Goal: Navigation & Orientation: Understand site structure

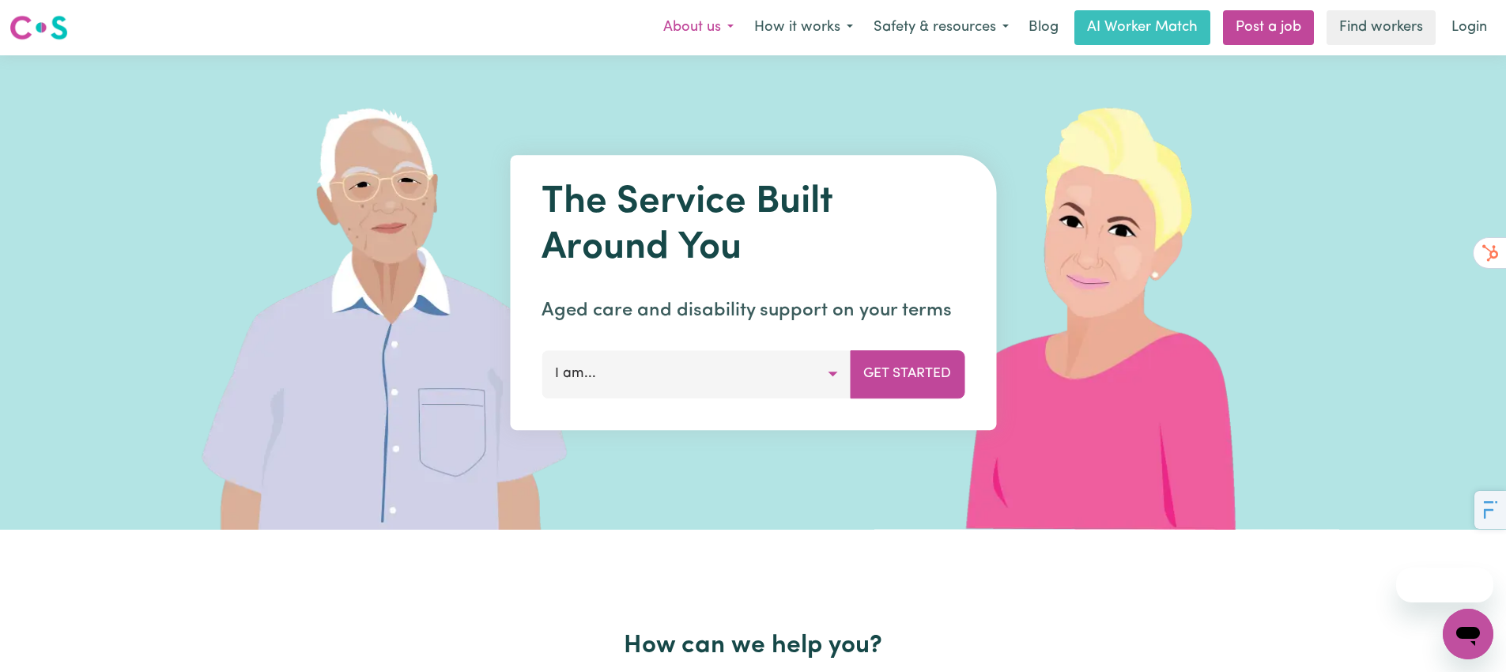
click at [716, 30] on button "About us" at bounding box center [698, 27] width 91 height 33
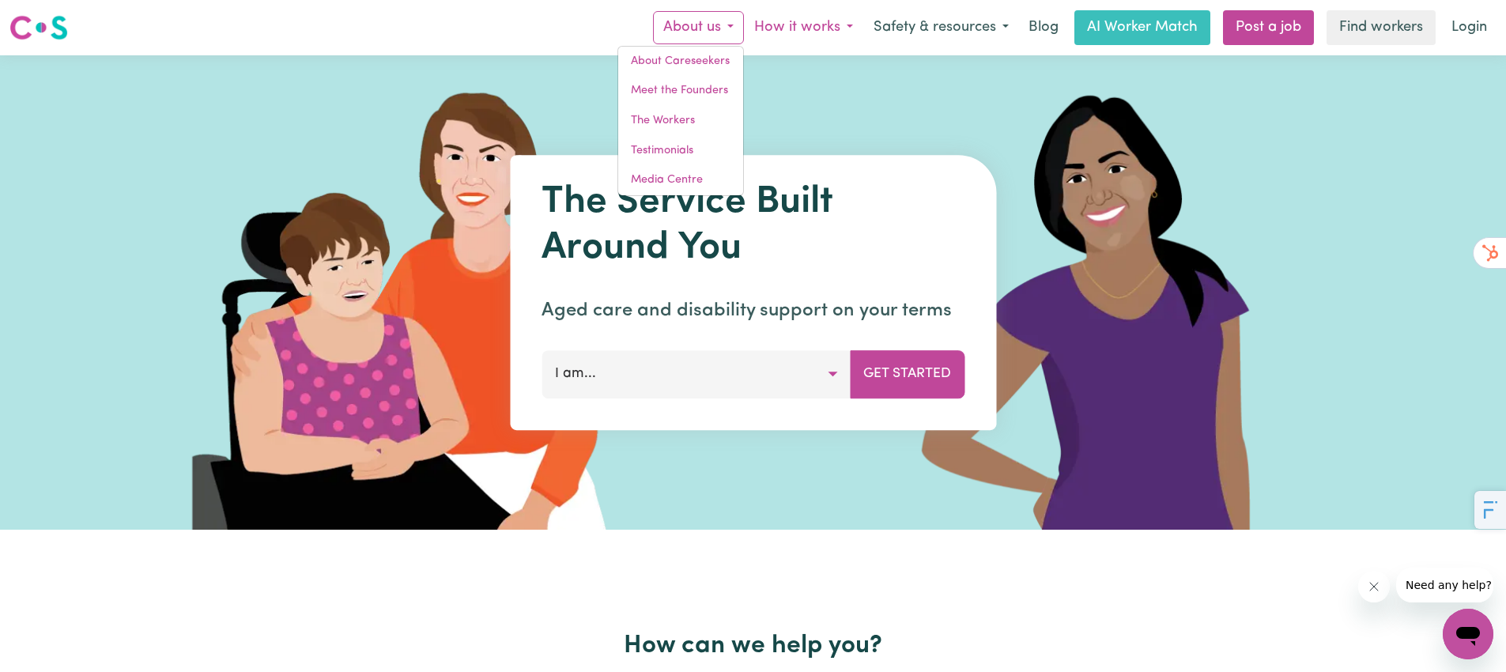
click at [830, 31] on button "How it works" at bounding box center [803, 27] width 119 height 33
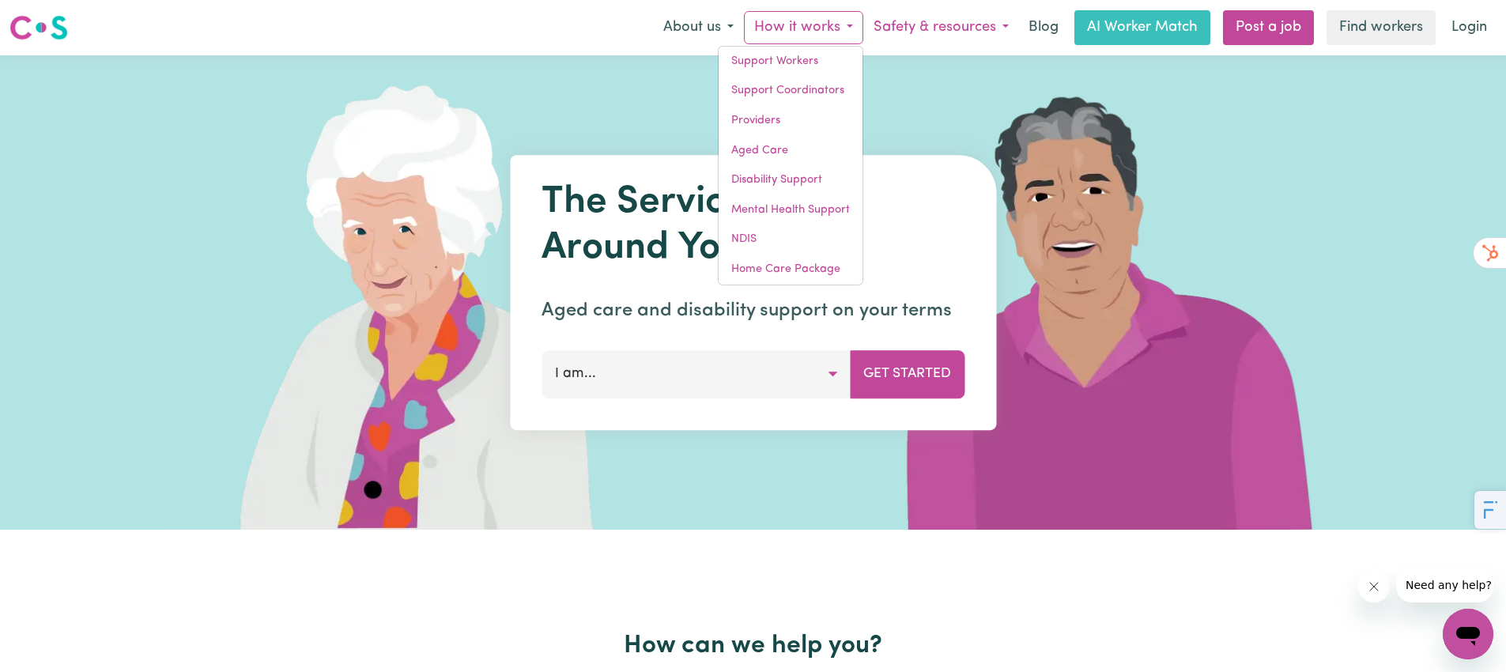
click at [924, 28] on button "Safety & resources" at bounding box center [942, 27] width 156 height 33
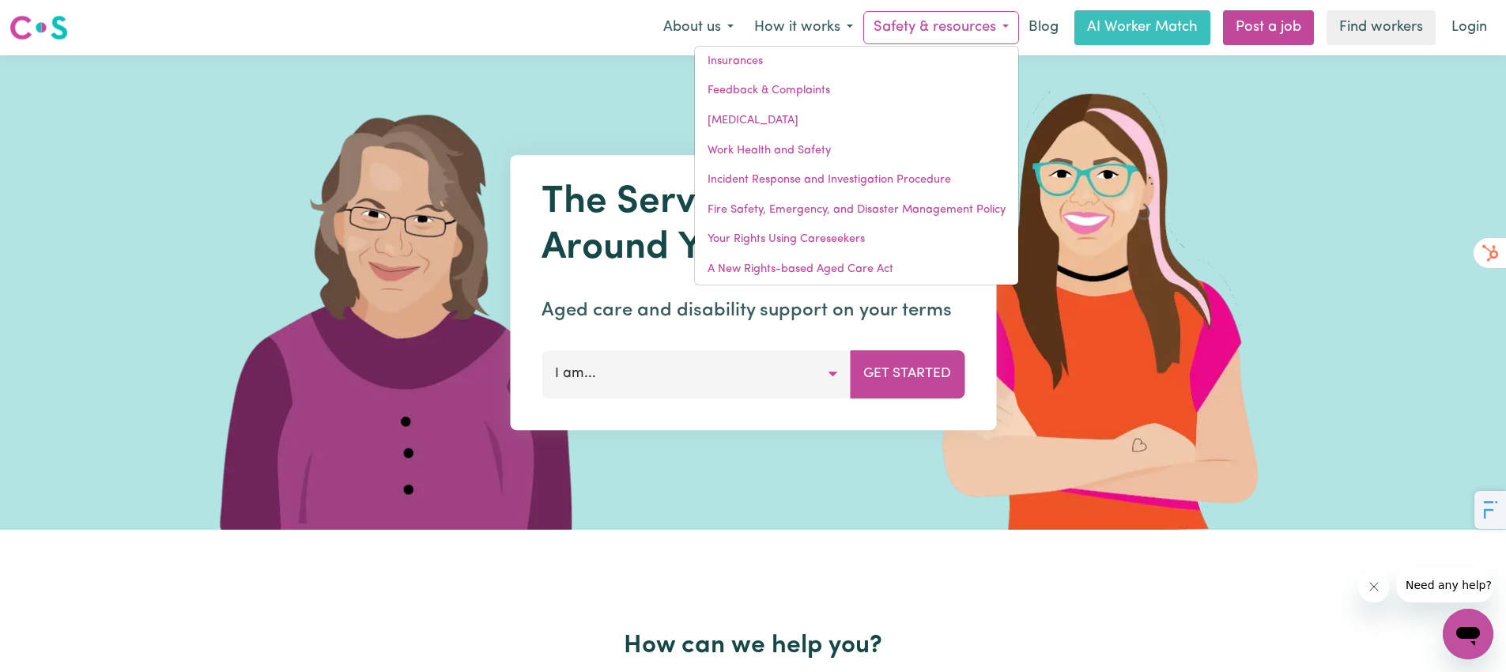
click at [462, 43] on div "Menu About us About Careseekers Meet the Founders The Workers Testimonials Medi…" at bounding box center [753, 27] width 1506 height 36
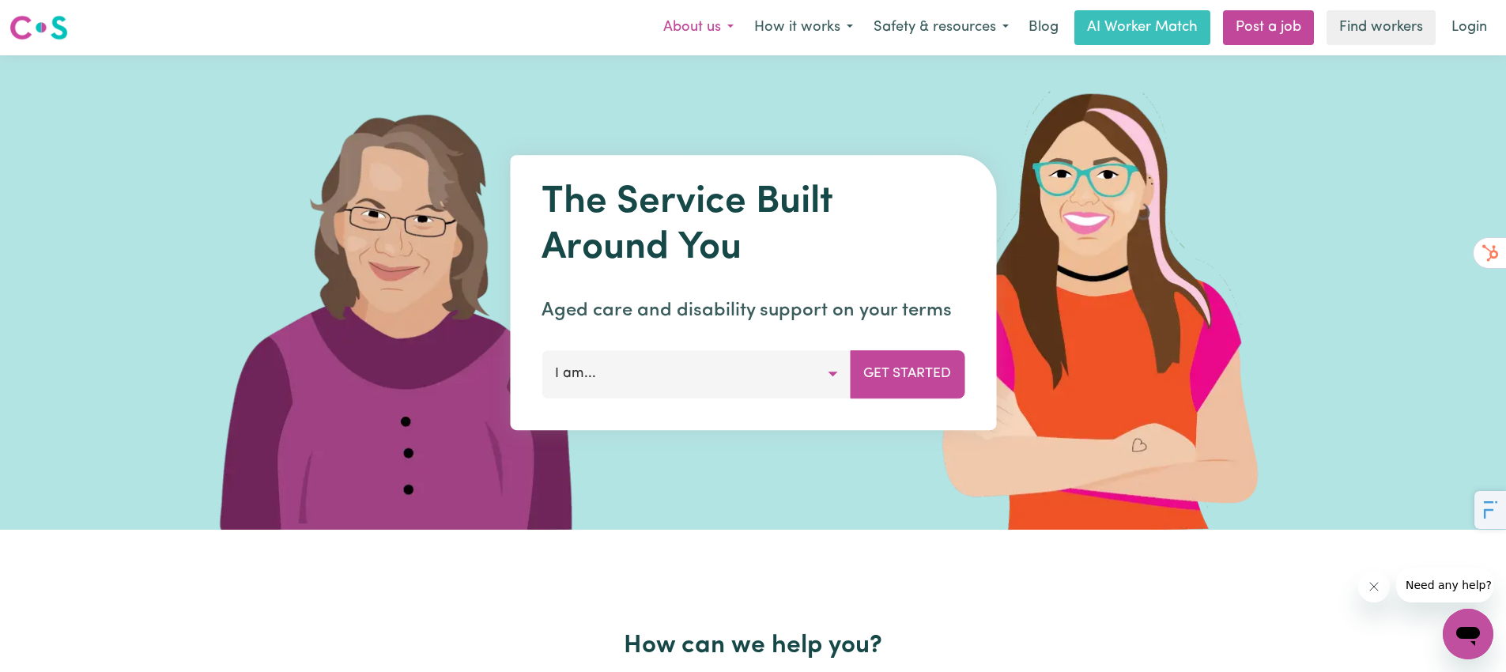
click at [706, 25] on button "About us" at bounding box center [698, 27] width 91 height 33
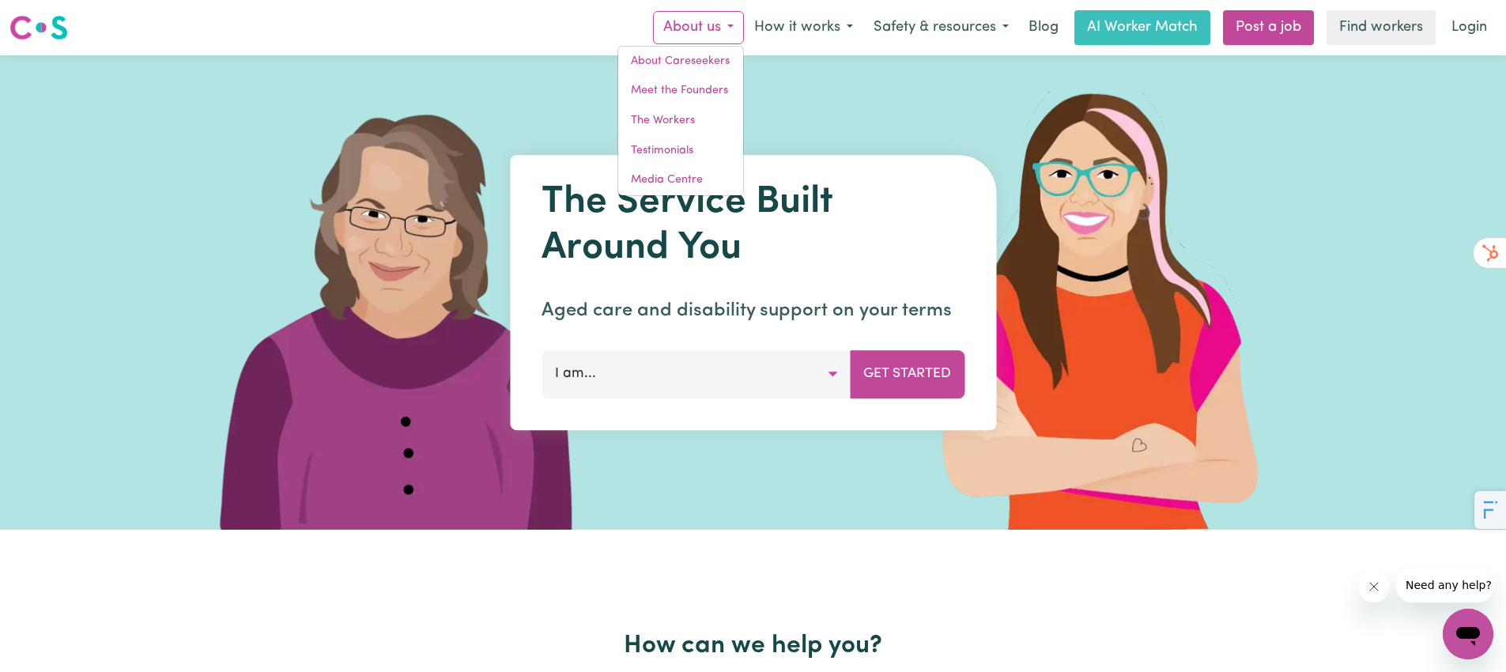
click at [601, 24] on div "Menu About us About Careseekers Meet the Founders The Workers Testimonials Medi…" at bounding box center [753, 27] width 1506 height 36
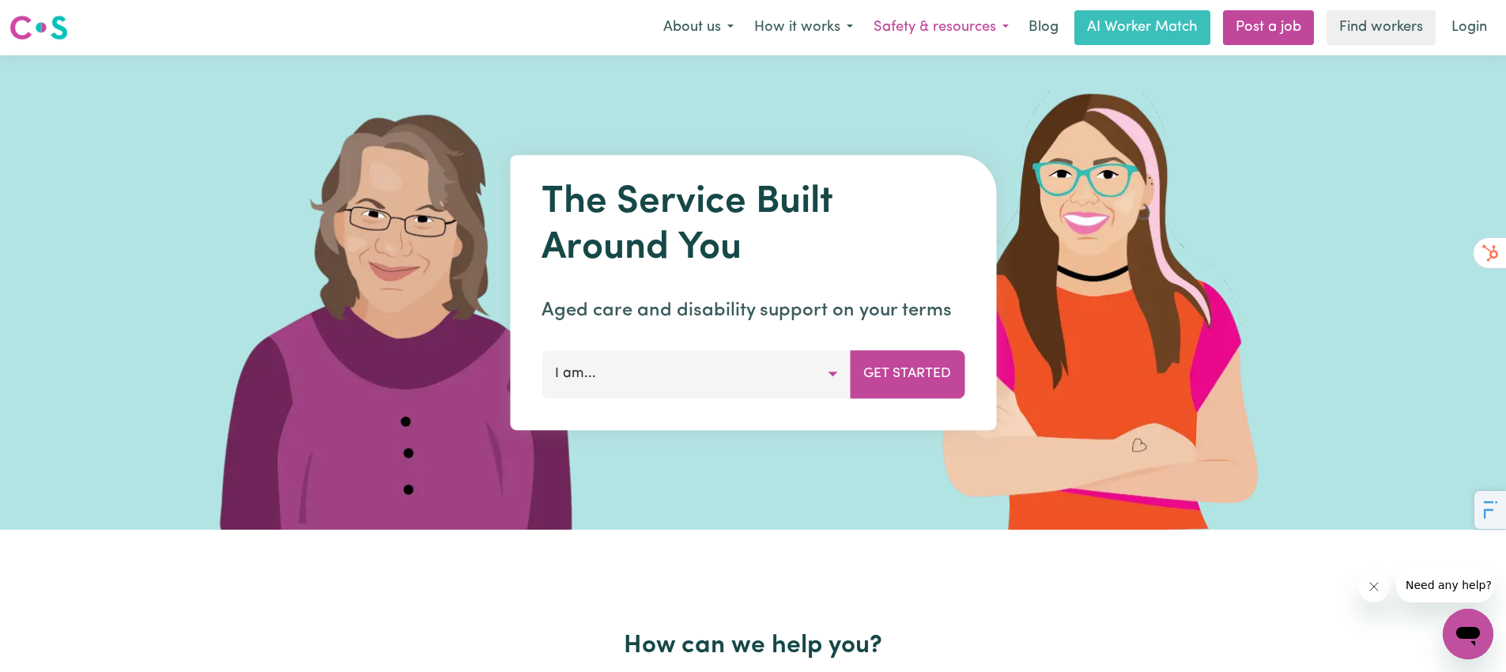
click at [956, 28] on button "Safety & resources" at bounding box center [942, 27] width 156 height 33
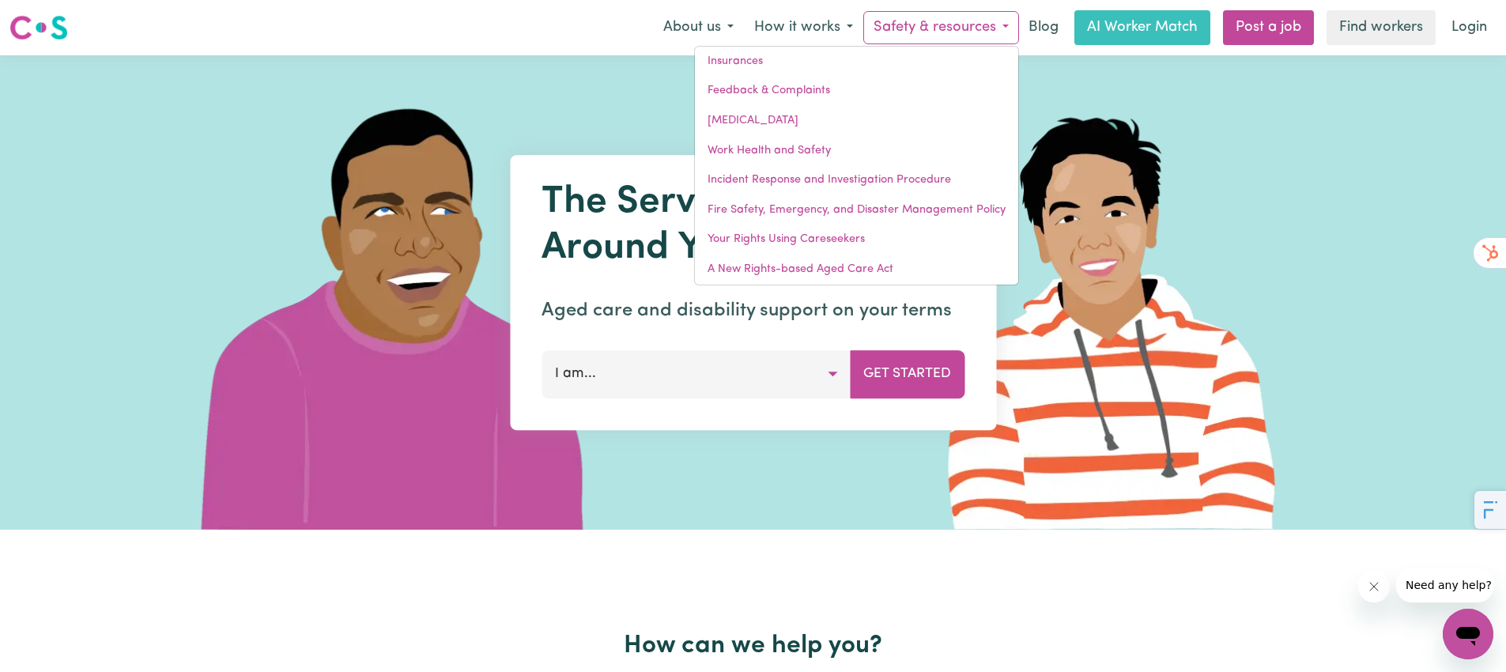
click at [951, 28] on button "Safety & resources" at bounding box center [942, 27] width 156 height 33
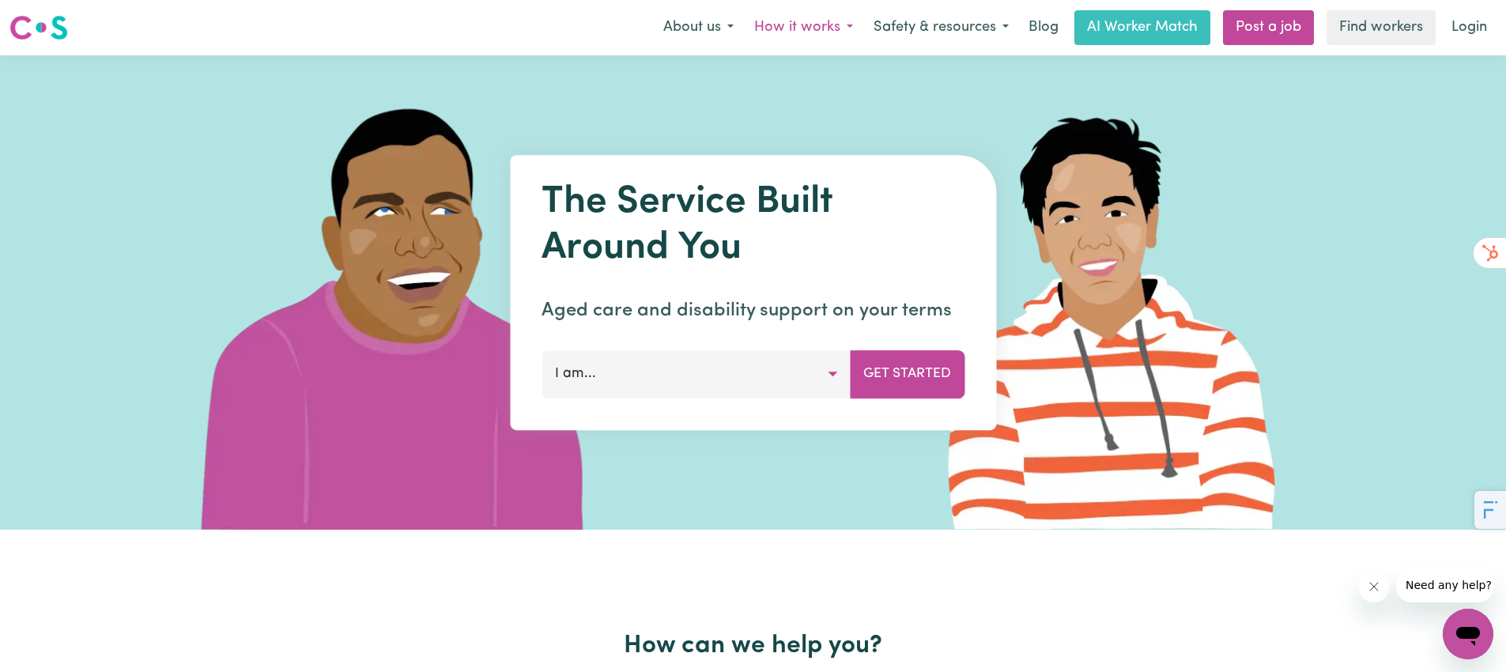
click at [840, 28] on button "How it works" at bounding box center [803, 27] width 119 height 33
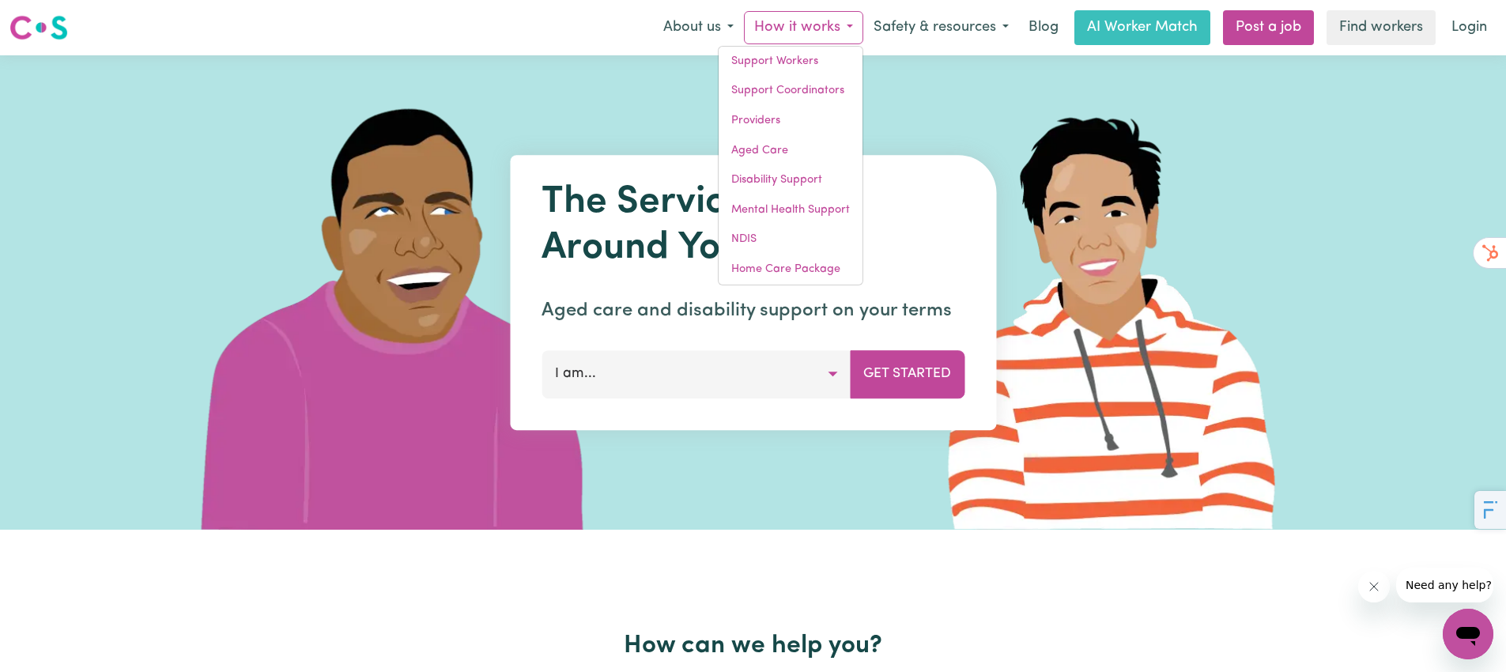
click at [840, 28] on button "How it works" at bounding box center [803, 27] width 119 height 33
